Goal: Communication & Community: Share content

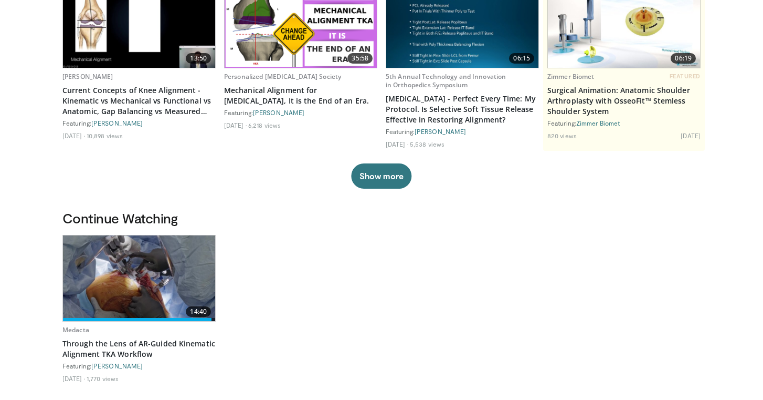
scroll to position [144, 0]
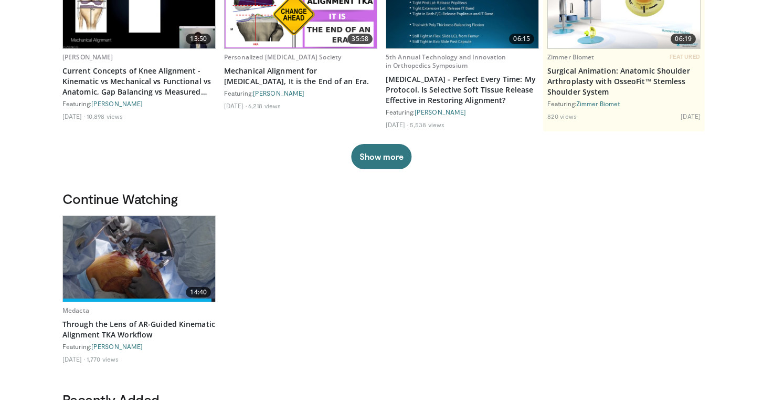
click at [112, 268] on img at bounding box center [139, 259] width 152 height 86
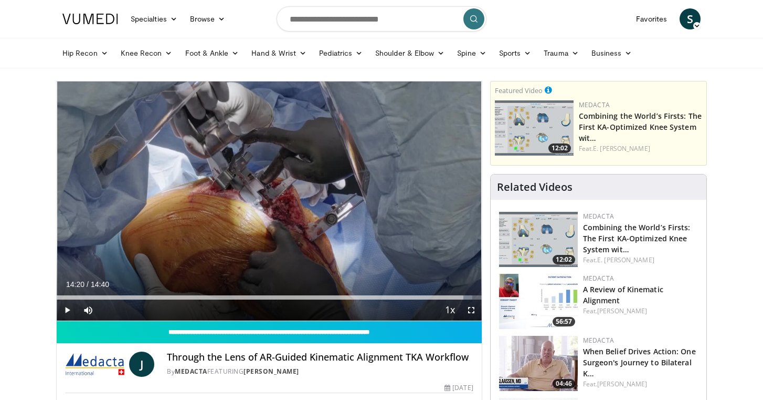
click at [470, 312] on span "Video Player" at bounding box center [471, 309] width 21 height 21
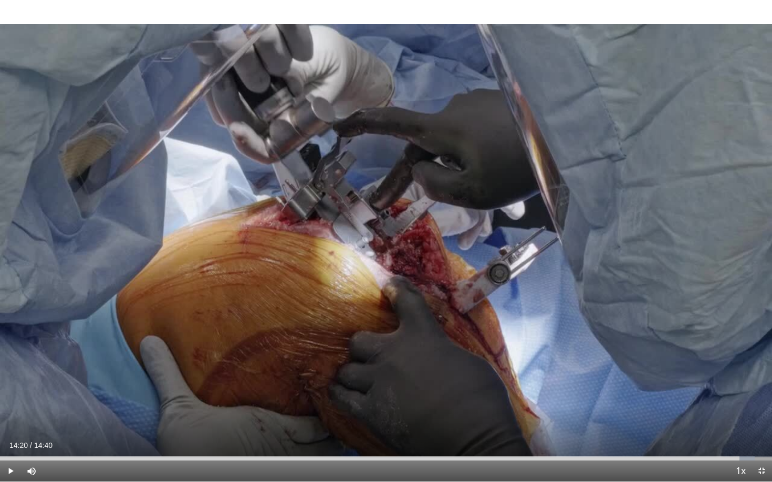
click at [760, 399] on span "Video Player" at bounding box center [761, 471] width 21 height 21
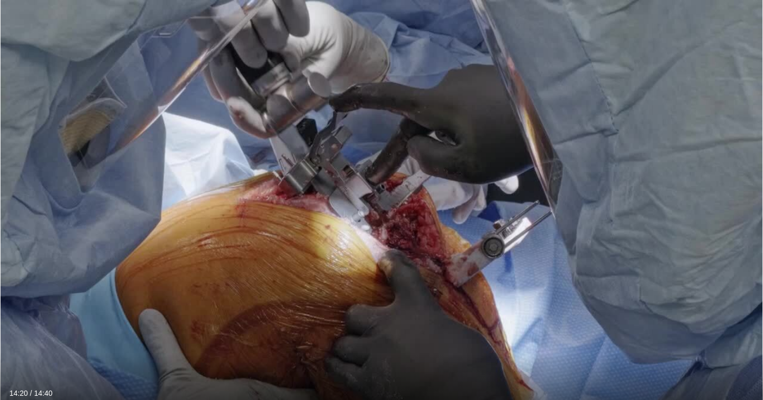
scroll to position [188, 0]
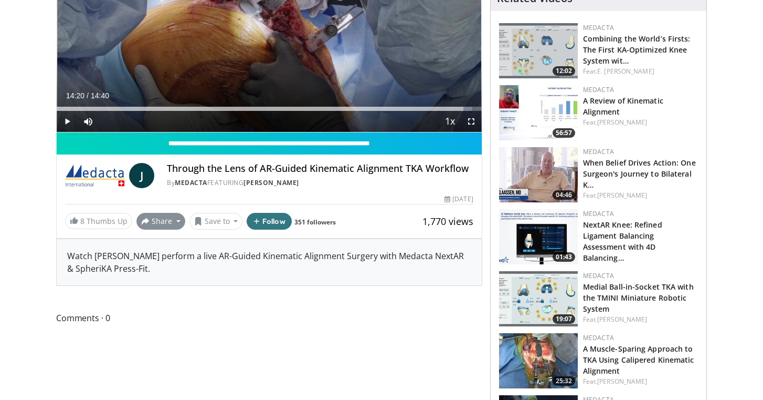
click at [163, 229] on button "Share" at bounding box center [161, 221] width 49 height 17
click at [156, 250] on span "E-mail" at bounding box center [160, 244] width 30 height 12
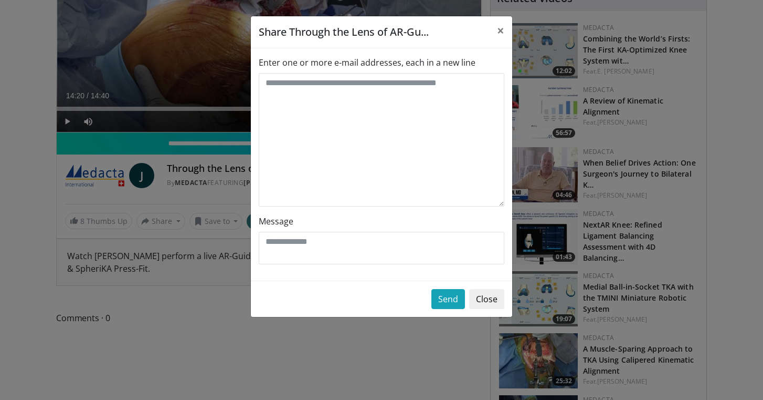
click at [479, 300] on button "Close" at bounding box center [486, 299] width 35 height 20
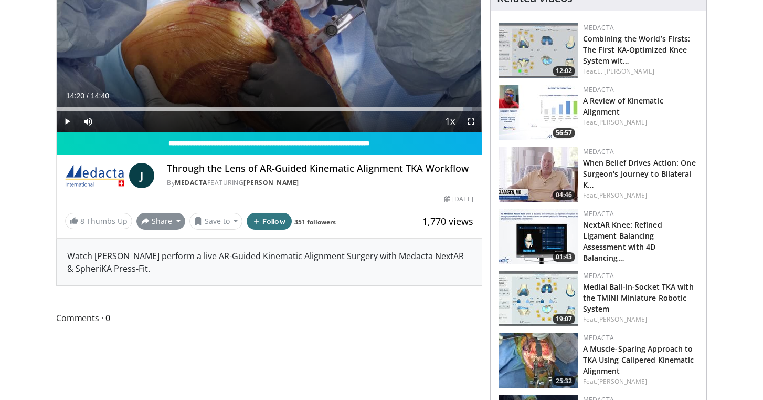
click at [167, 229] on button "Share" at bounding box center [161, 221] width 49 height 17
click at [235, 229] on button "Save to" at bounding box center [217, 221] width 54 height 17
click at [173, 229] on button "Share" at bounding box center [161, 221] width 49 height 17
click at [158, 250] on span "E-mail" at bounding box center [160, 244] width 30 height 12
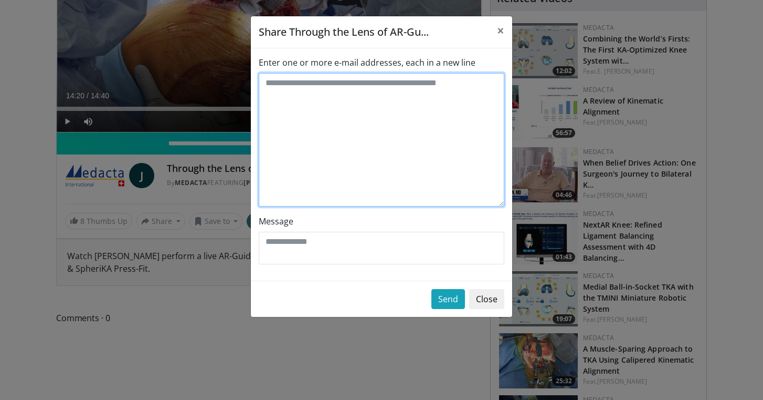
click at [331, 134] on textarea "Enter one or more e-mail addresses, each in a new line" at bounding box center [382, 139] width 246 height 133
type textarea "*"
type textarea "**********"
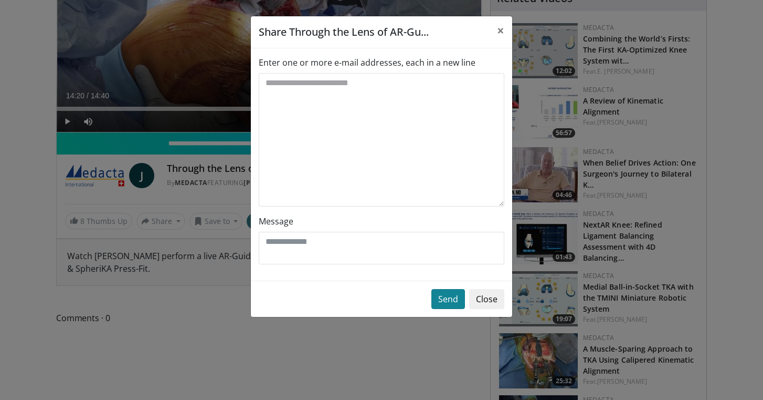
click at [448, 291] on button "Send" at bounding box center [449, 299] width 34 height 20
click at [440, 302] on button "Send" at bounding box center [449, 299] width 34 height 20
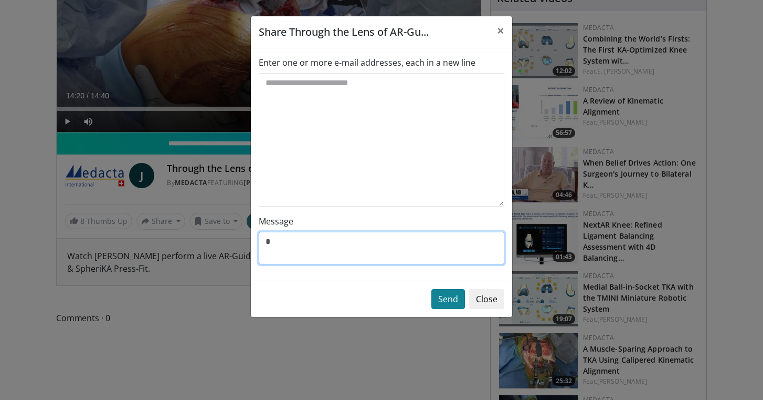
type textarea "*"
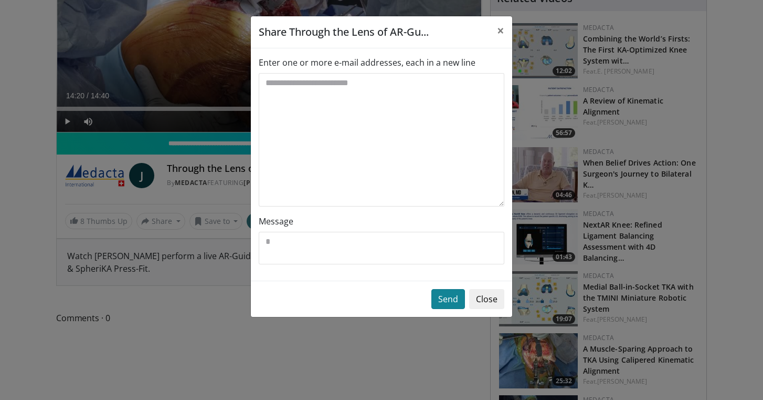
click at [444, 297] on button "Send" at bounding box center [449, 299] width 34 height 20
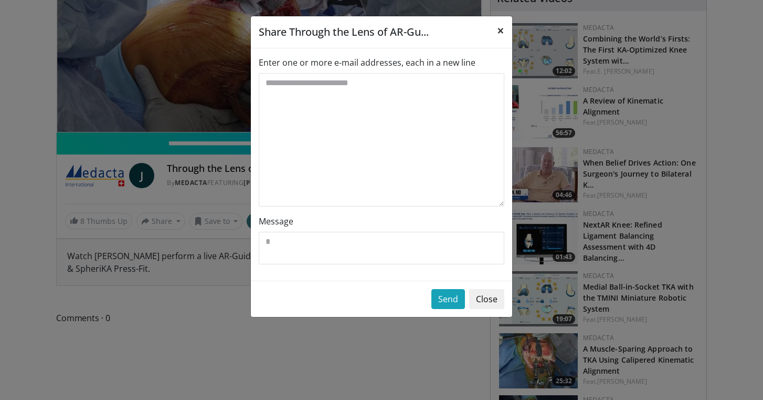
click at [503, 30] on span "×" at bounding box center [500, 30] width 7 height 17
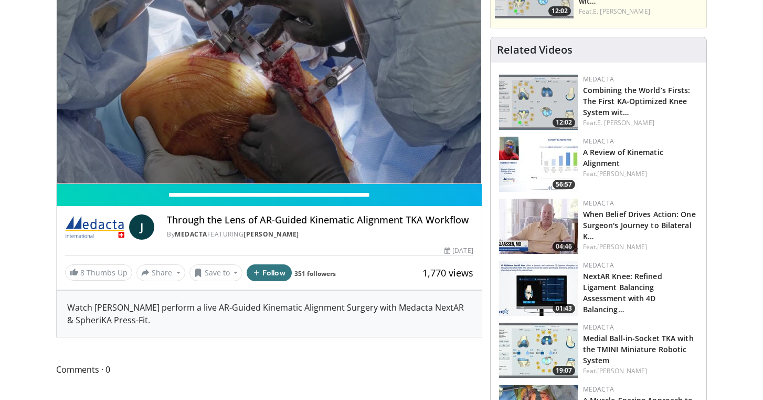
scroll to position [134, 0]
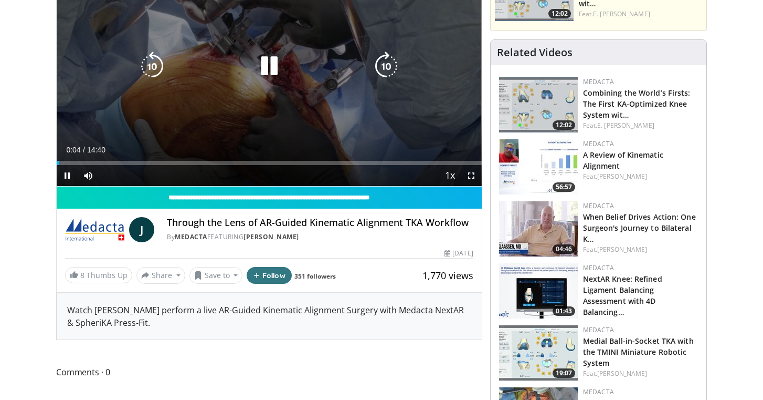
click at [271, 70] on icon "Video Player" at bounding box center [269, 65] width 29 height 29
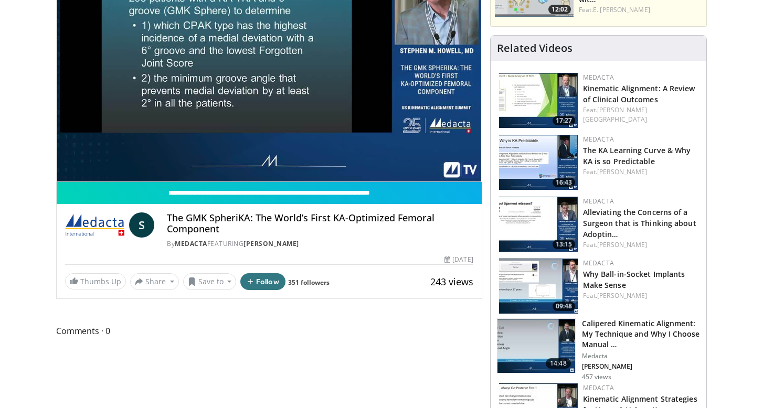
scroll to position [147, 0]
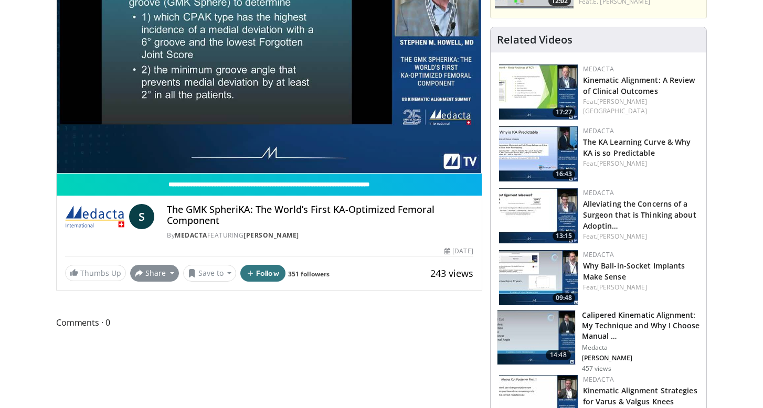
click at [165, 277] on button "Share" at bounding box center [154, 273] width 49 height 17
click at [158, 299] on span "E-mail" at bounding box center [154, 297] width 30 height 12
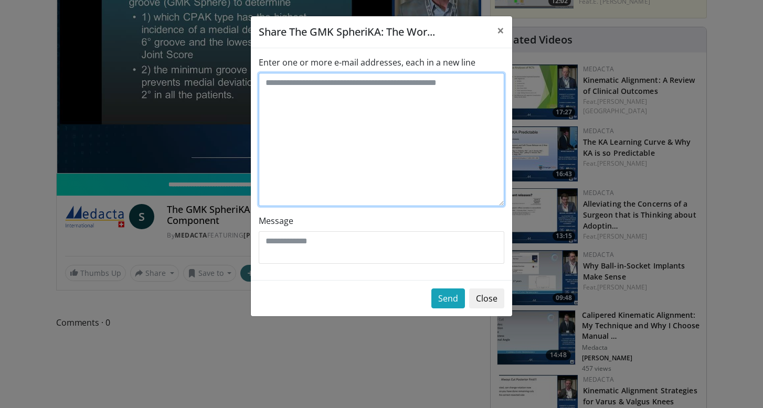
click at [328, 144] on textarea "Enter one or more e-mail addresses, each in a new line" at bounding box center [382, 139] width 246 height 133
type textarea "**********"
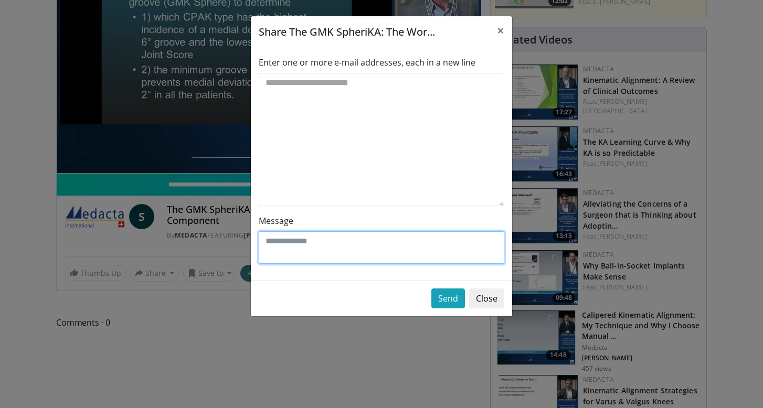
click at [281, 256] on textarea "Message" at bounding box center [382, 248] width 246 height 33
type textarea "*"
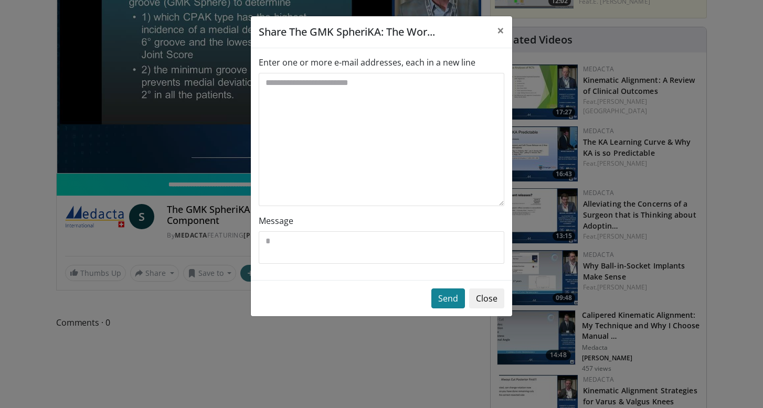
click at [449, 297] on button "Send" at bounding box center [449, 299] width 34 height 20
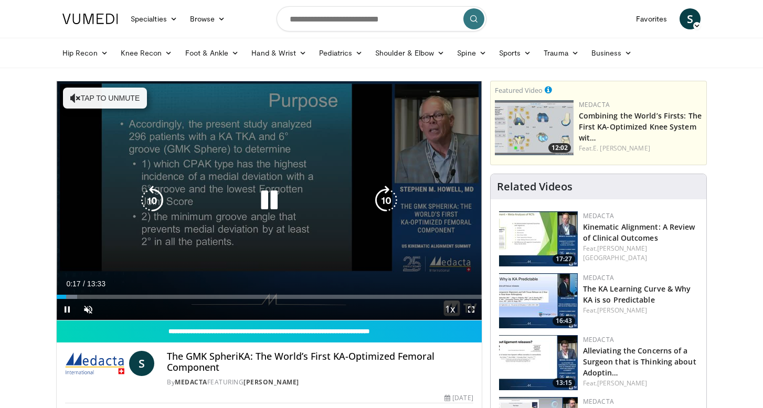
click at [133, 107] on button "Tap to unmute" at bounding box center [105, 98] width 84 height 21
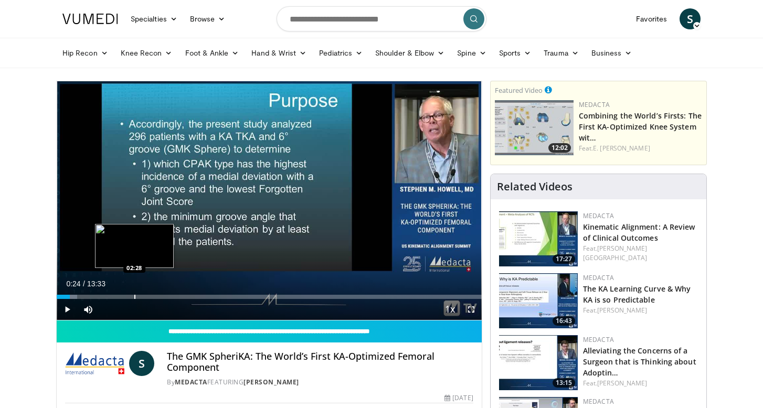
click at [134, 292] on div "Loaded : 4.83% 00:24 02:28" at bounding box center [269, 294] width 425 height 10
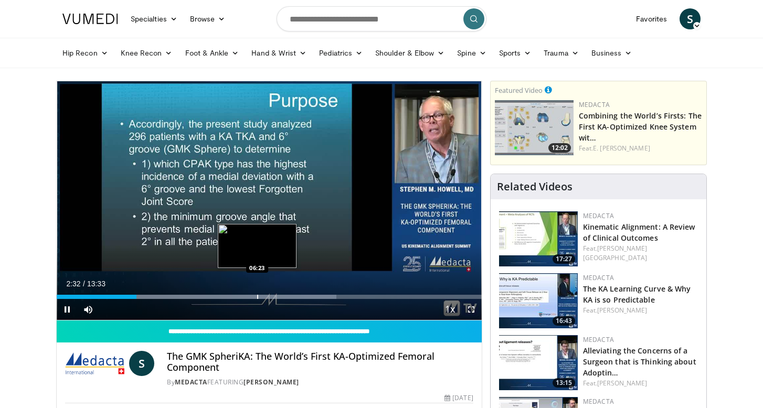
click at [257, 291] on div "Loaded : 65.82% 02:32 06:23" at bounding box center [269, 294] width 425 height 10
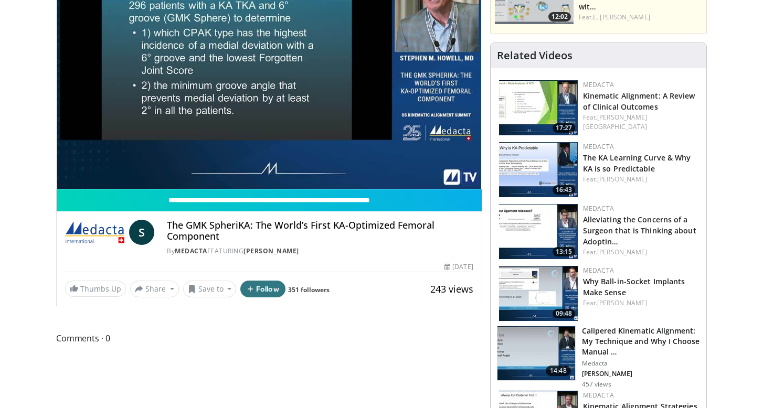
scroll to position [130, 0]
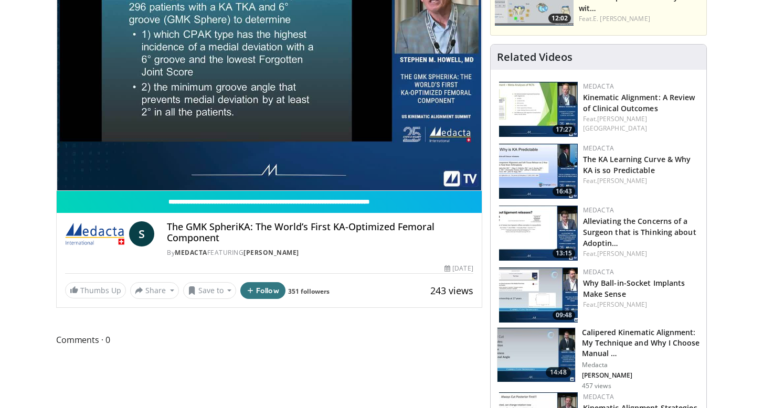
click at [349, 222] on h4 "The GMK SpheriKA: The World’s First KA-Optimized Femoral Component" at bounding box center [320, 233] width 306 height 23
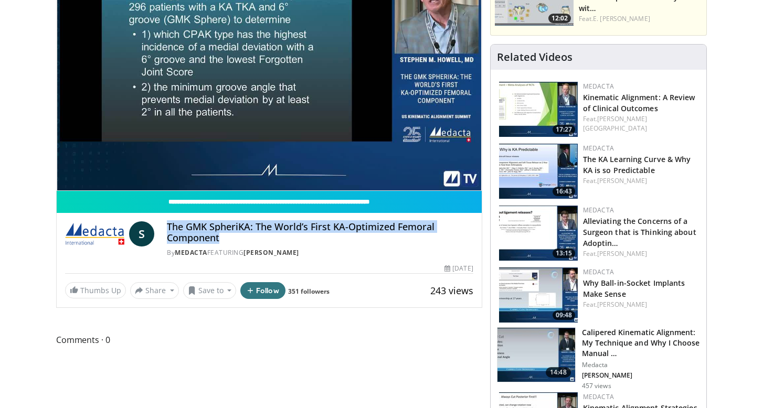
drag, startPoint x: 188, startPoint y: 227, endPoint x: 264, endPoint y: 234, distance: 76.4
click at [265, 234] on h4 "The GMK SpheriKA: The World’s First KA-Optimized Femoral Component" at bounding box center [320, 233] width 306 height 23
click at [264, 234] on h4 "The GMK SpheriKA: The World’s First KA-Optimized Femoral Component" at bounding box center [320, 233] width 306 height 23
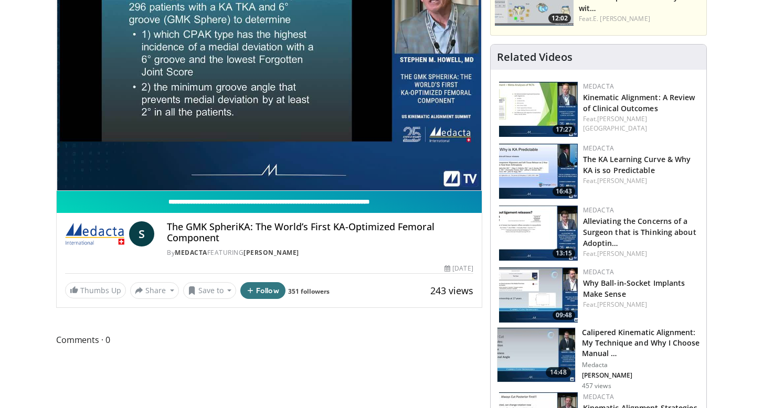
click at [145, 198] on input "**********" at bounding box center [269, 202] width 425 height 22
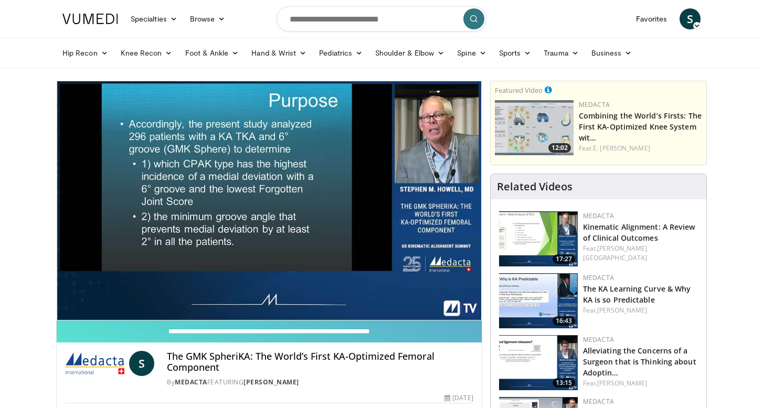
scroll to position [0, 0]
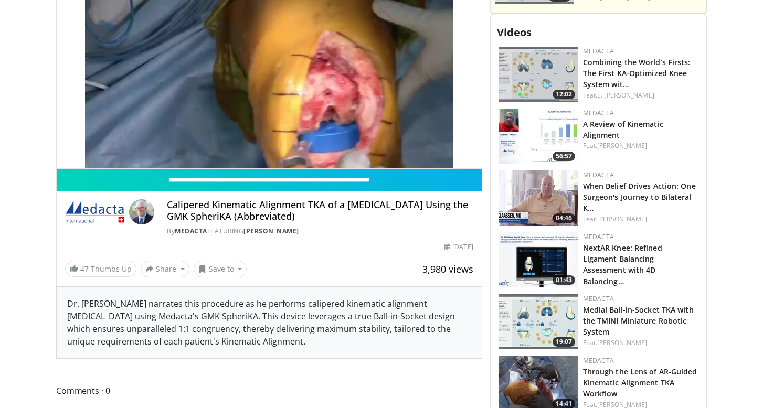
scroll to position [334, 0]
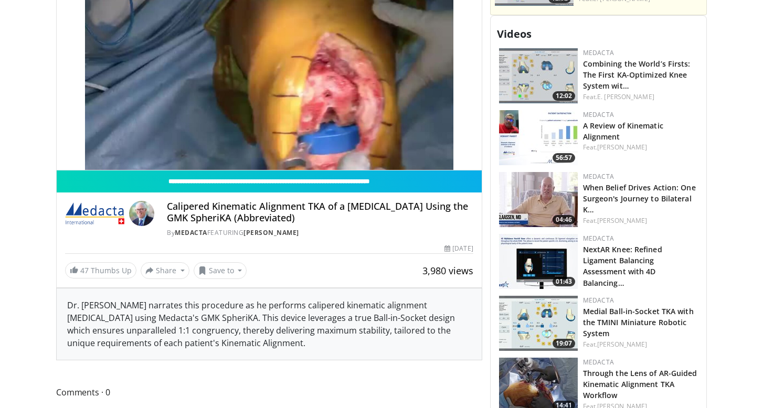
drag, startPoint x: 69, startPoint y: 303, endPoint x: 281, endPoint y: 344, distance: 215.4
click at [281, 344] on div "Dr. Stephen Howell narrates this procedure as he performs calipered kinematic a…" at bounding box center [269, 324] width 425 height 71
copy div "Dr. Stephen Howell narrates this procedure as he performs calipered kinematic a…"
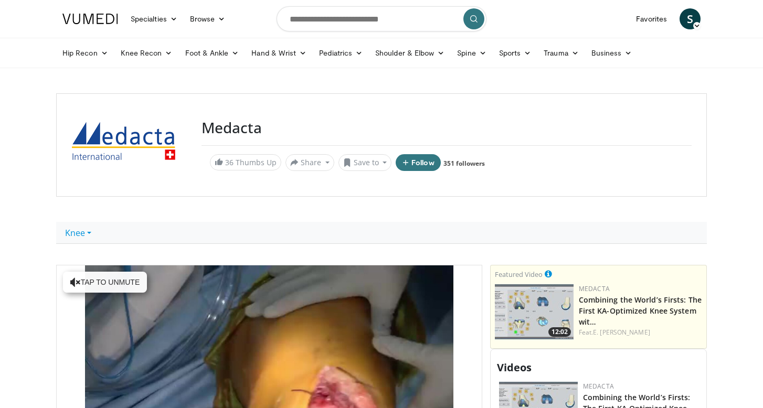
scroll to position [0, 0]
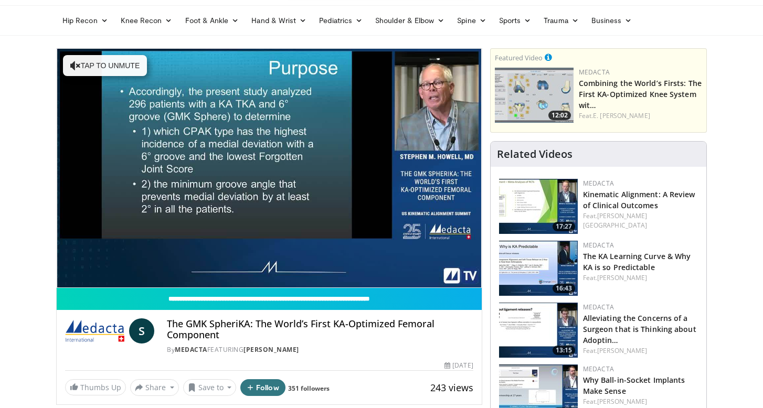
scroll to position [34, 0]
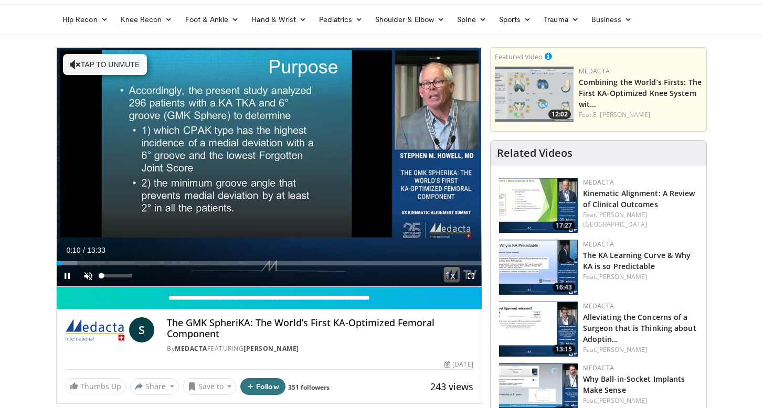
click at [88, 277] on span "Video Player" at bounding box center [88, 276] width 21 height 21
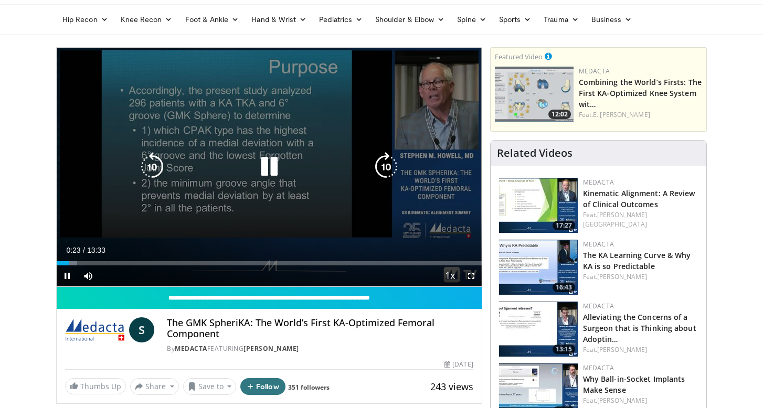
click at [385, 171] on icon "Video Player" at bounding box center [386, 166] width 29 height 29
click at [383, 165] on icon "Video Player" at bounding box center [386, 166] width 29 height 29
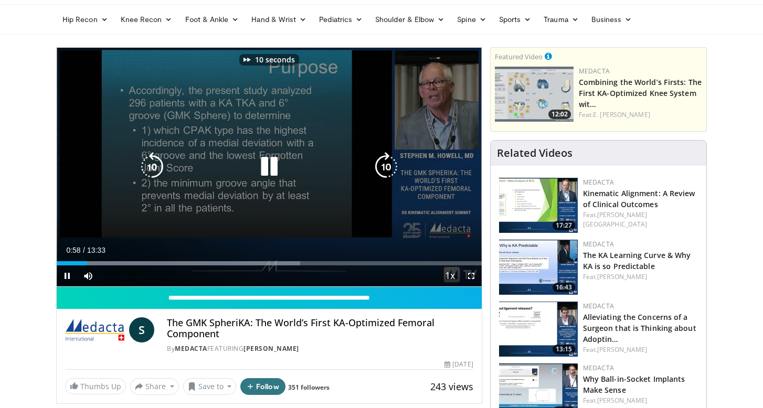
click at [389, 163] on icon "Video Player" at bounding box center [386, 166] width 29 height 29
click at [378, 162] on icon "Video Player" at bounding box center [386, 166] width 29 height 29
click at [396, 173] on icon "Video Player" at bounding box center [386, 166] width 29 height 29
click at [364, 228] on div "20 seconds Tap to unmute" at bounding box center [269, 167] width 425 height 239
click at [384, 168] on icon "Video Player" at bounding box center [386, 166] width 29 height 29
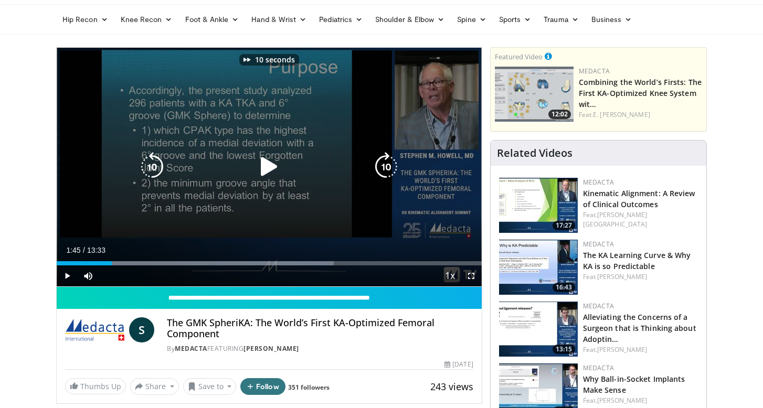
click at [384, 168] on icon "Video Player" at bounding box center [386, 166] width 29 height 29
click at [154, 173] on icon "Video Player" at bounding box center [152, 166] width 29 height 29
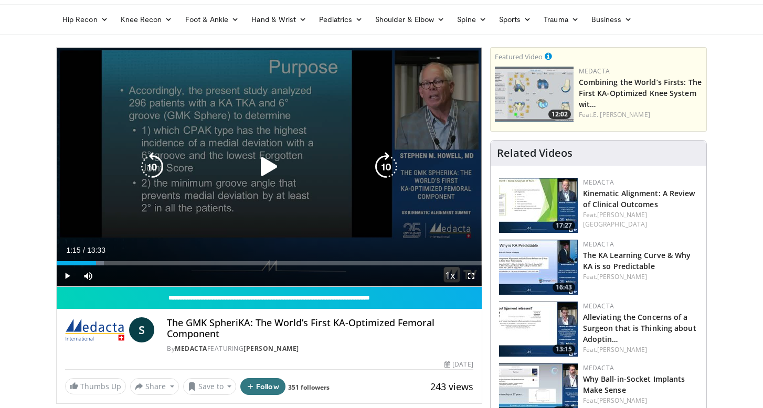
click at [389, 169] on icon "Video Player" at bounding box center [386, 166] width 29 height 29
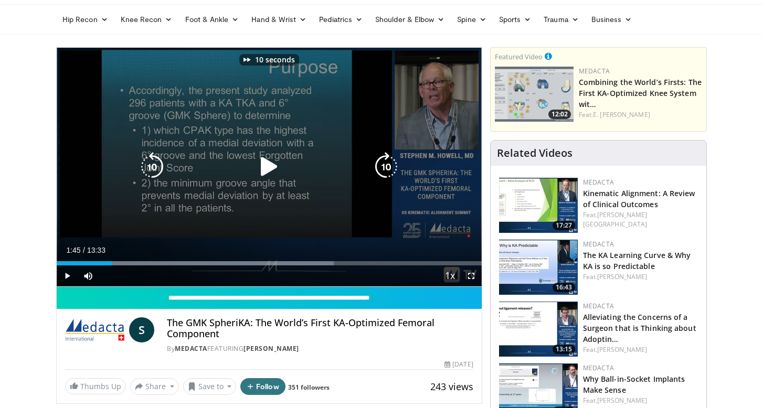
click at [389, 169] on icon "Video Player" at bounding box center [386, 166] width 29 height 29
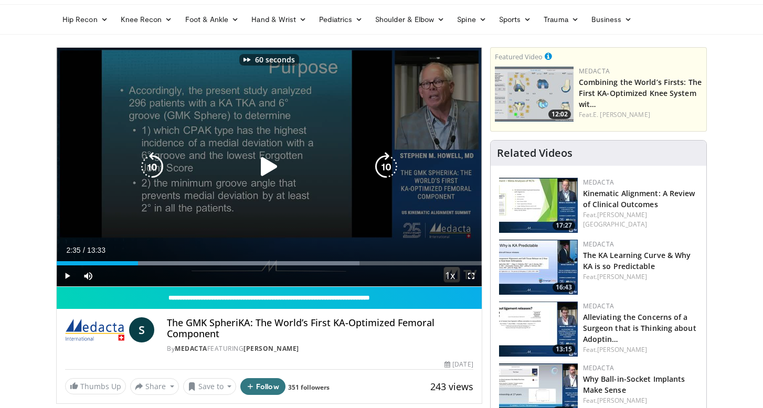
click at [389, 169] on icon "Video Player" at bounding box center [386, 166] width 29 height 29
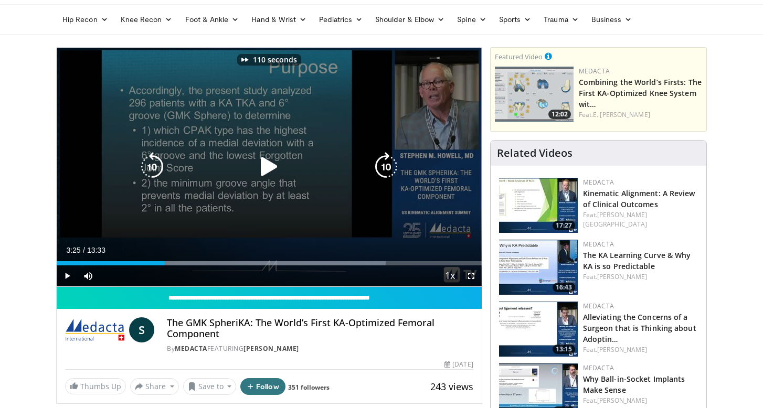
click at [389, 169] on icon "Video Player" at bounding box center [386, 166] width 29 height 29
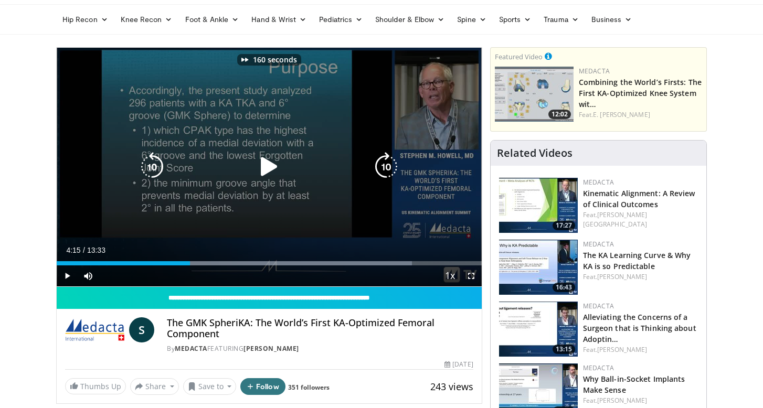
click at [389, 169] on icon "Video Player" at bounding box center [386, 166] width 29 height 29
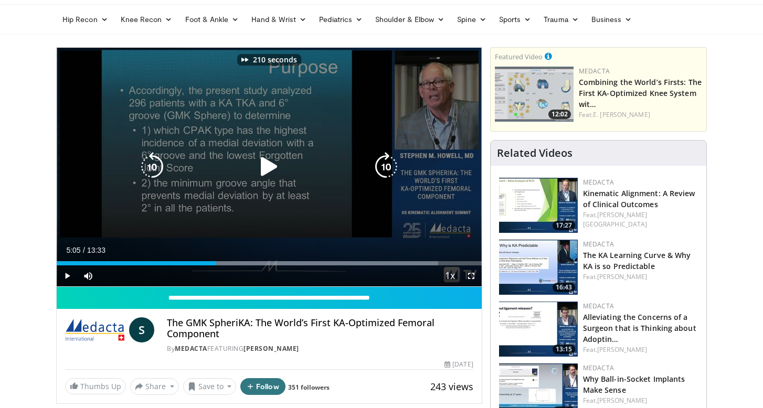
click at [389, 169] on icon "Video Player" at bounding box center [386, 166] width 29 height 29
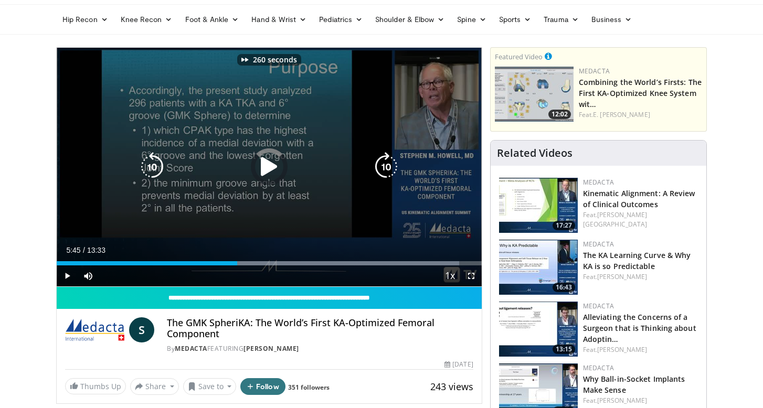
click at [389, 169] on icon "Video Player" at bounding box center [386, 166] width 29 height 29
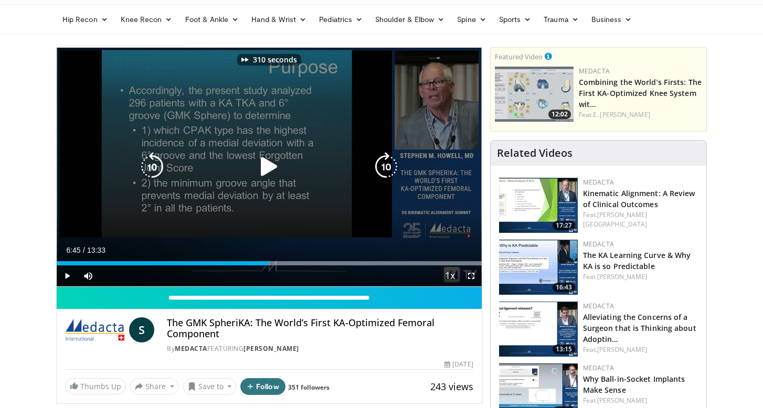
click at [389, 169] on icon "Video Player" at bounding box center [386, 166] width 29 height 29
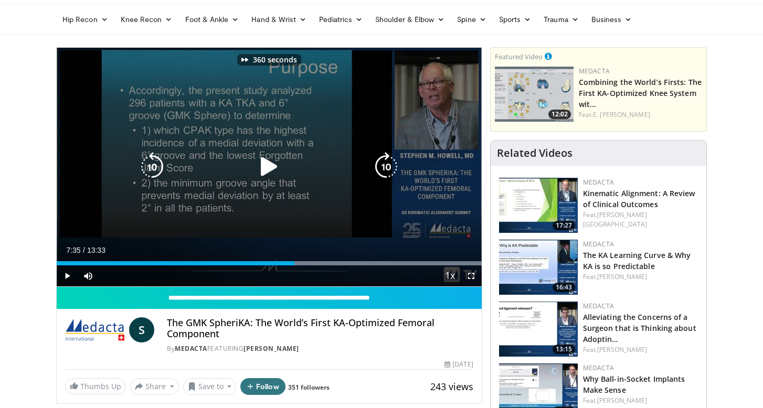
click at [389, 169] on icon "Video Player" at bounding box center [386, 166] width 29 height 29
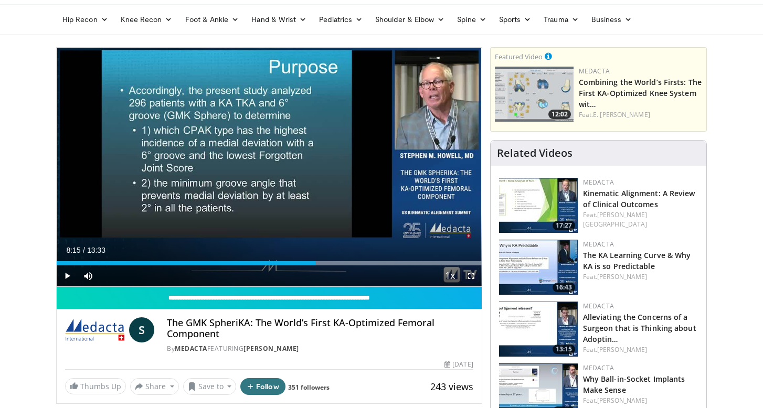
click at [389, 169] on div "400 seconds Tap to unmute" at bounding box center [269, 167] width 425 height 239
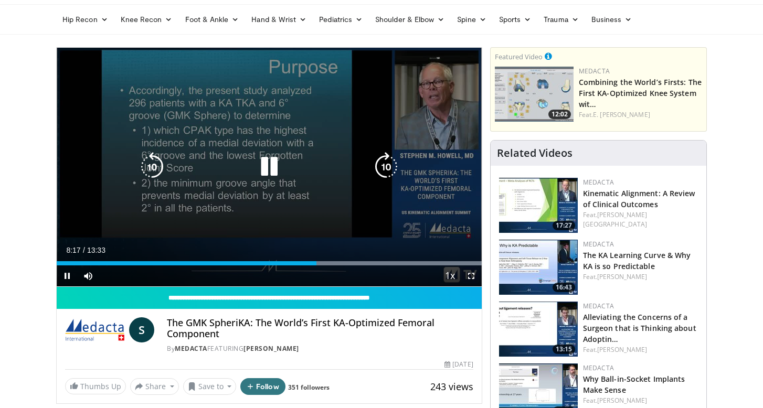
click at [378, 168] on icon "Video Player" at bounding box center [386, 166] width 29 height 29
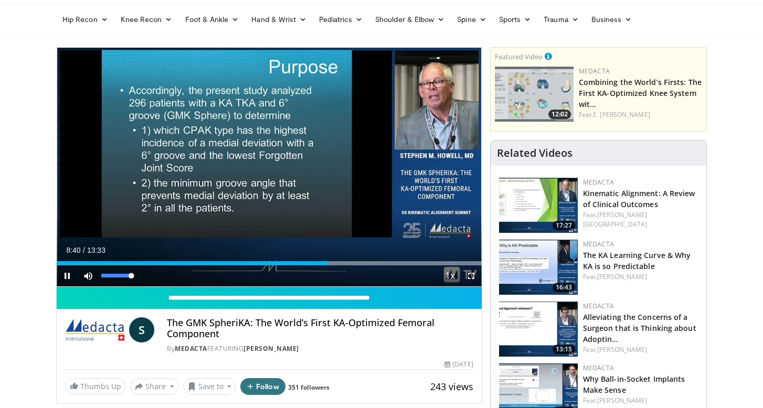
click at [89, 276] on span "Video Player" at bounding box center [88, 276] width 21 height 21
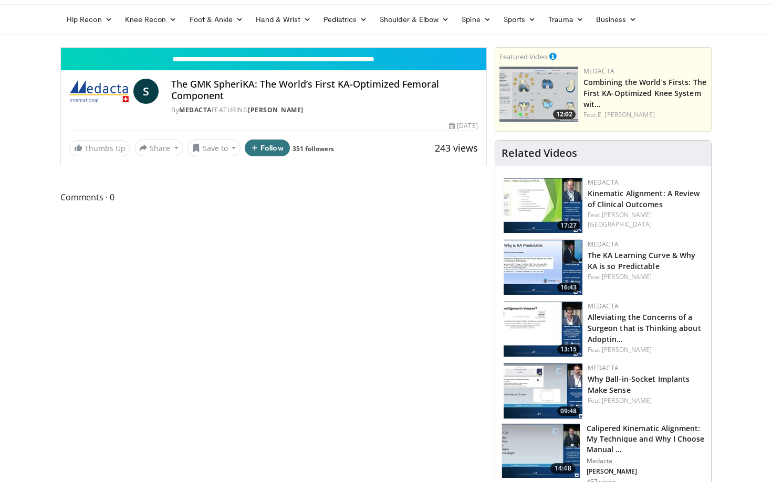
click at [486, 48] on span "Video Player" at bounding box center [475, 37] width 21 height 21
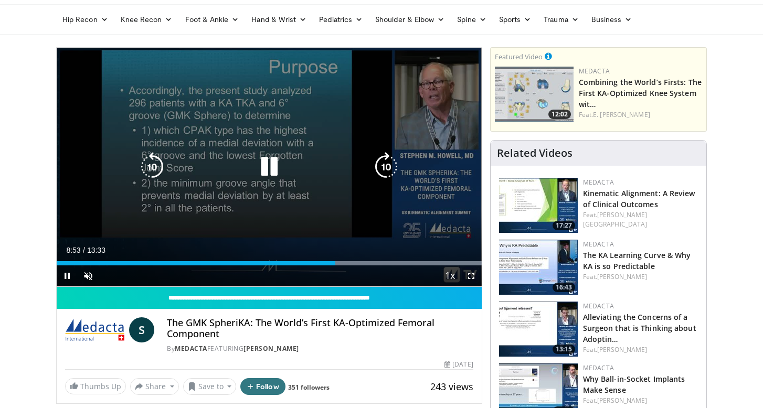
click at [390, 169] on icon "Video Player" at bounding box center [386, 166] width 29 height 29
click at [390, 170] on icon "Video Player" at bounding box center [386, 166] width 29 height 29
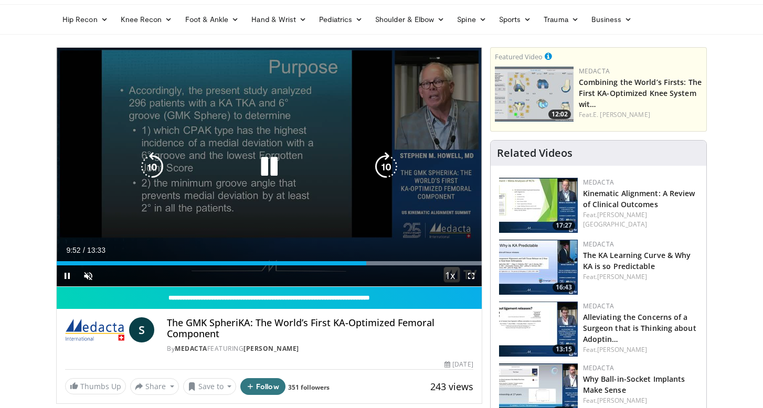
drag, startPoint x: 128, startPoint y: 95, endPoint x: 228, endPoint y: 109, distance: 100.8
click at [228, 109] on div "40 seconds Tap to unmute" at bounding box center [269, 167] width 425 height 239
click at [381, 171] on icon "Video Player" at bounding box center [386, 166] width 29 height 29
click at [381, 170] on icon "Video Player" at bounding box center [386, 166] width 29 height 29
click at [381, 171] on icon "Video Player" at bounding box center [386, 166] width 29 height 29
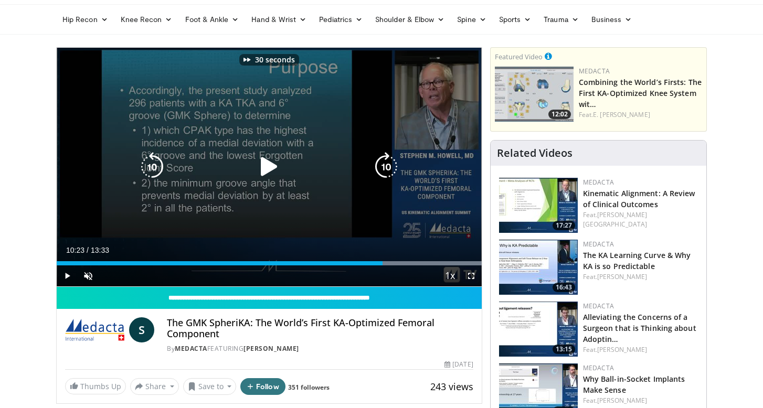
click at [381, 171] on icon "Video Player" at bounding box center [386, 166] width 29 height 29
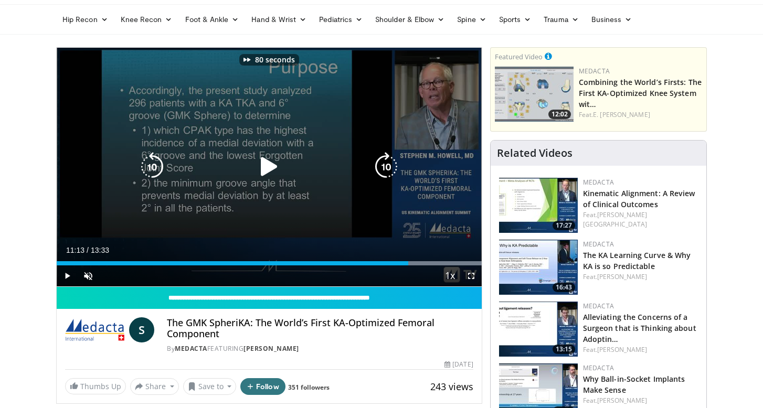
click at [381, 171] on icon "Video Player" at bounding box center [386, 166] width 29 height 29
click at [157, 161] on icon "Video Player" at bounding box center [152, 166] width 29 height 29
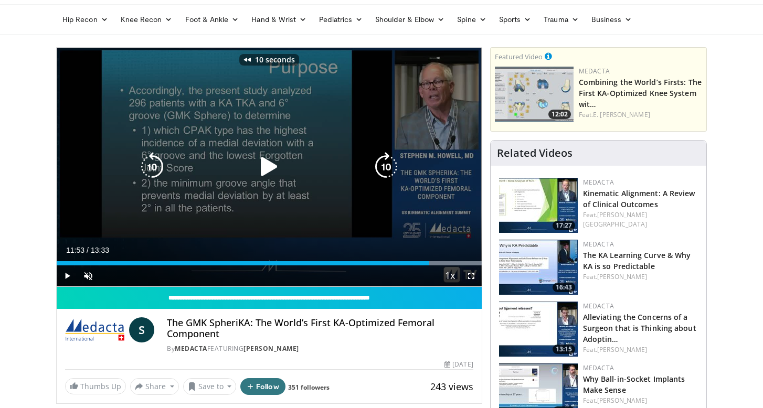
click at [157, 161] on icon "Video Player" at bounding box center [152, 166] width 29 height 29
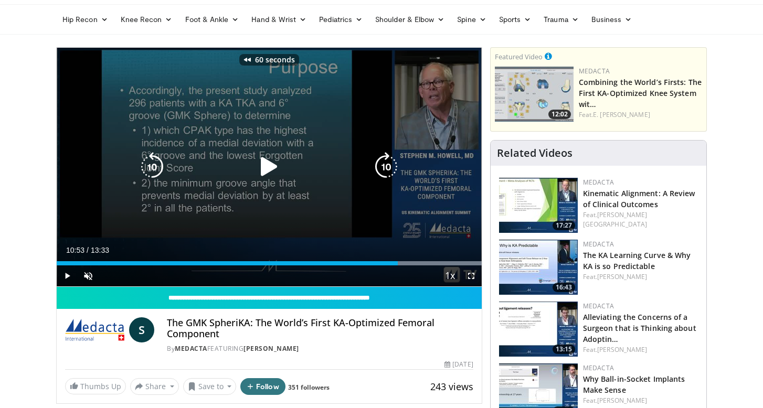
click at [157, 161] on icon "Video Player" at bounding box center [152, 166] width 29 height 29
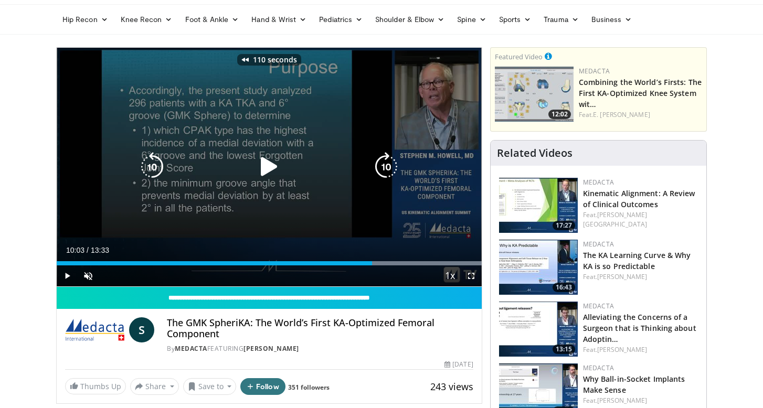
click at [157, 161] on icon "Video Player" at bounding box center [152, 166] width 29 height 29
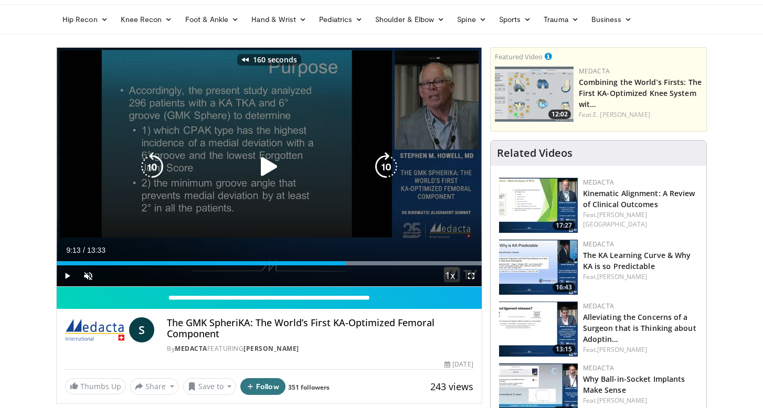
click at [157, 161] on icon "Video Player" at bounding box center [152, 166] width 29 height 29
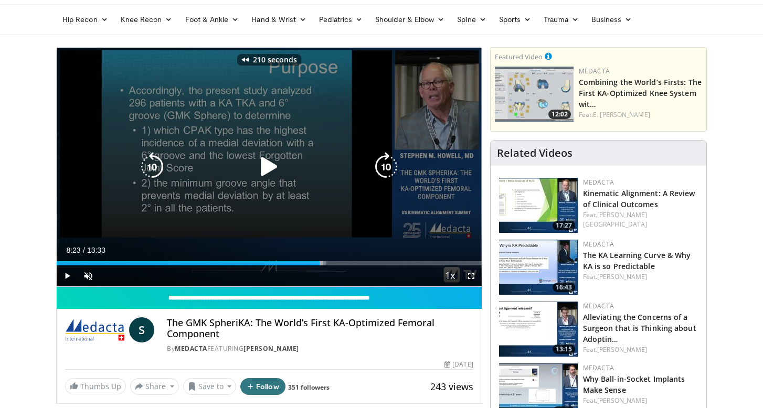
click at [157, 161] on icon "Video Player" at bounding box center [152, 166] width 29 height 29
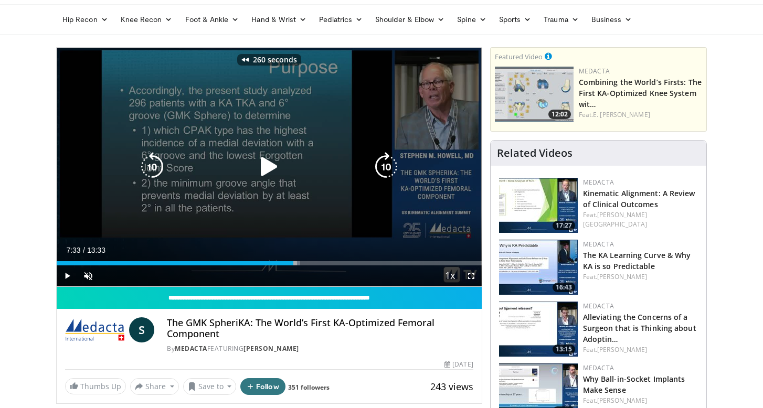
click at [157, 161] on icon "Video Player" at bounding box center [152, 166] width 29 height 29
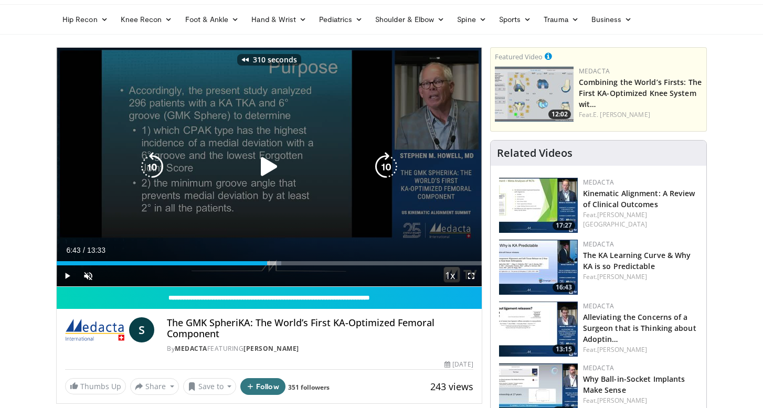
click at [157, 161] on icon "Video Player" at bounding box center [152, 166] width 29 height 29
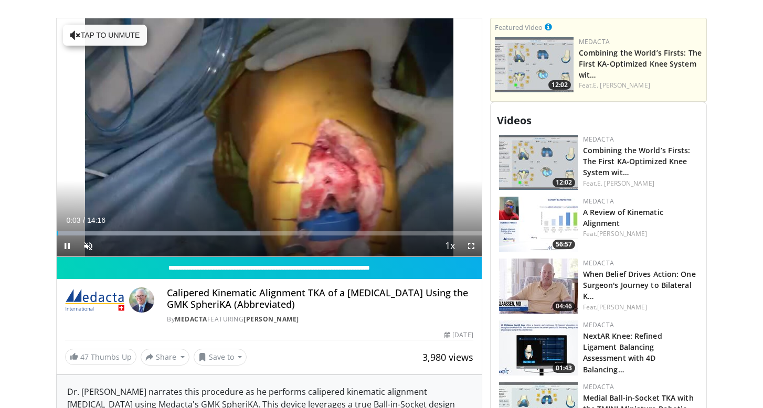
scroll to position [259, 0]
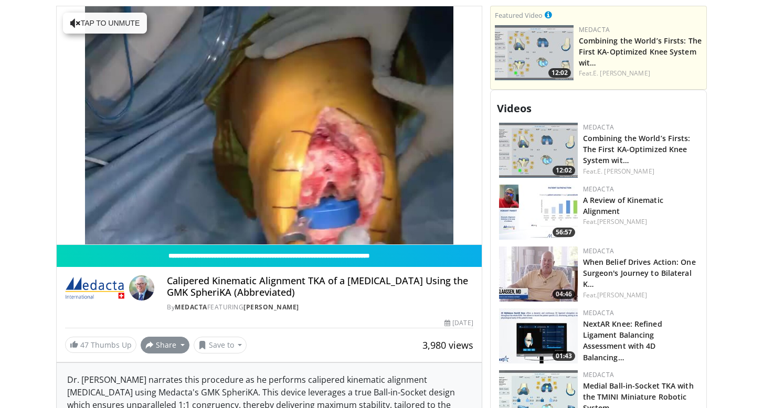
click at [171, 346] on button "Share" at bounding box center [165, 345] width 49 height 17
click at [160, 293] on span "E-mail" at bounding box center [164, 294] width 30 height 12
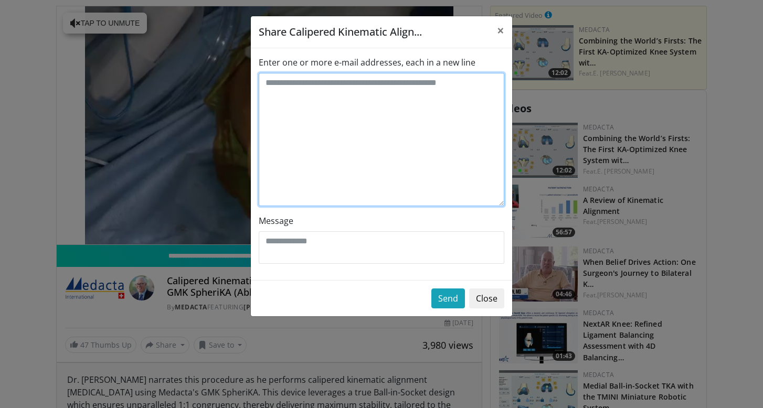
click at [321, 108] on textarea "Enter one or more e-mail addresses, each in a new line" at bounding box center [382, 139] width 246 height 133
type textarea "**********"
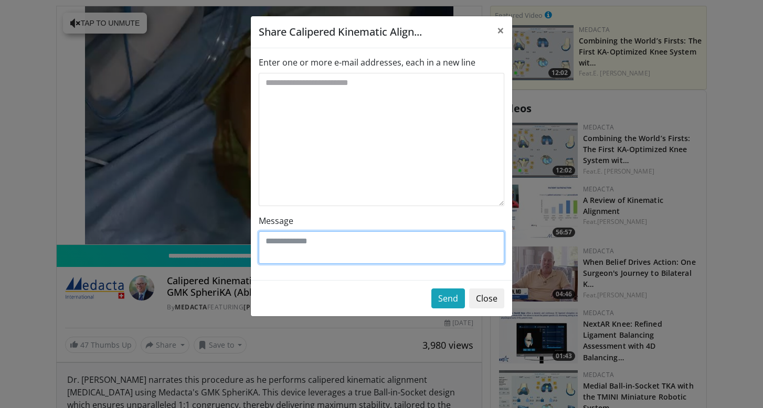
click at [300, 245] on textarea "Message" at bounding box center [382, 248] width 246 height 33
type textarea "*"
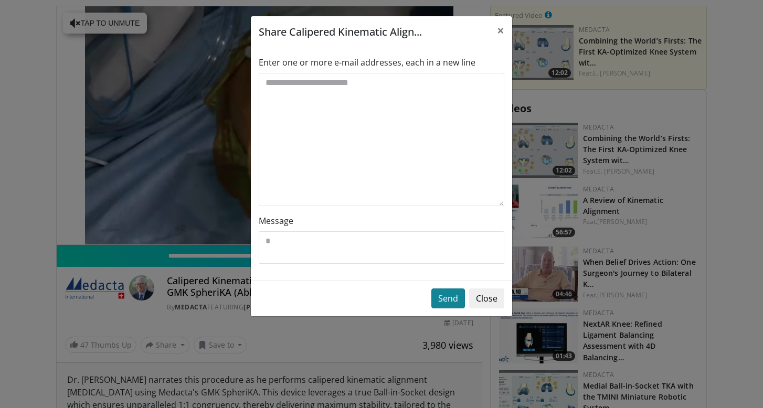
click at [452, 304] on button "Send" at bounding box center [449, 299] width 34 height 20
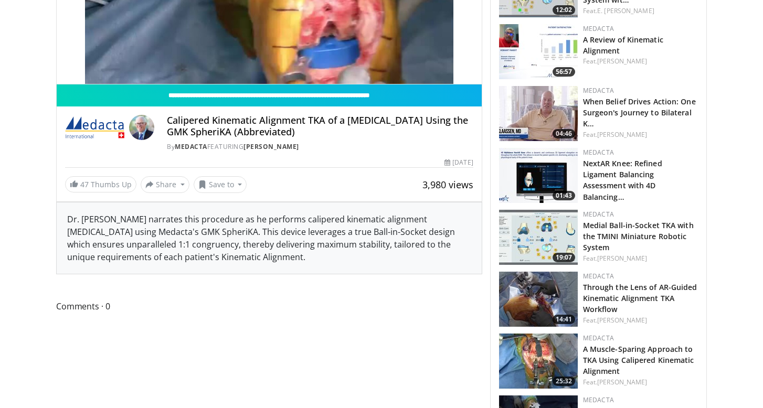
scroll to position [456, 0]
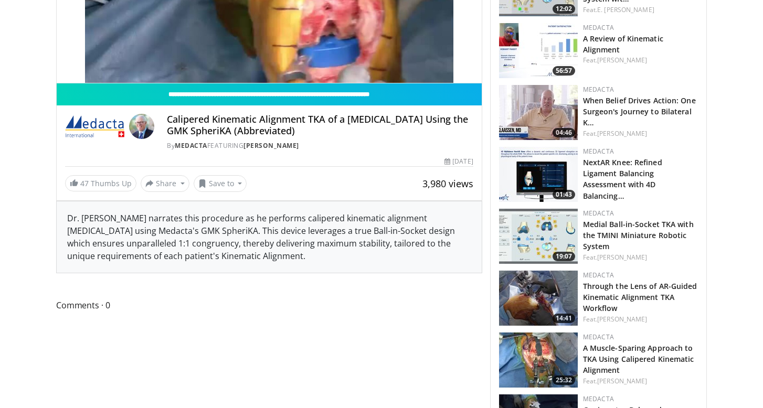
drag, startPoint x: 68, startPoint y: 216, endPoint x: 289, endPoint y: 261, distance: 225.5
click at [289, 261] on div "Dr. [PERSON_NAME] narrates this procedure as he performs calipered kinematic al…" at bounding box center [269, 237] width 425 height 71
copy div "Dr. [PERSON_NAME] narrates this procedure as he performs calipered kinematic al…"
